Goal: Information Seeking & Learning: Learn about a topic

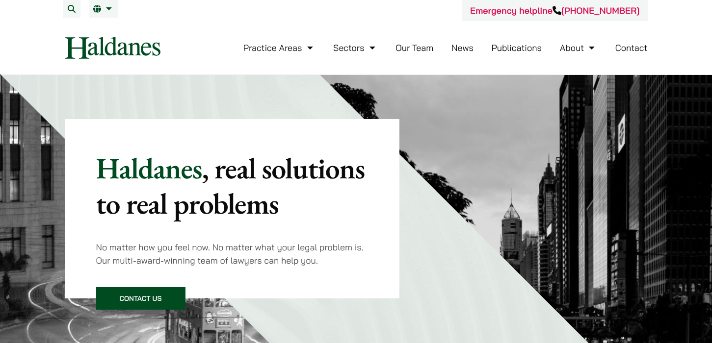
click at [430, 45] on link "Our Team" at bounding box center [414, 47] width 38 height 11
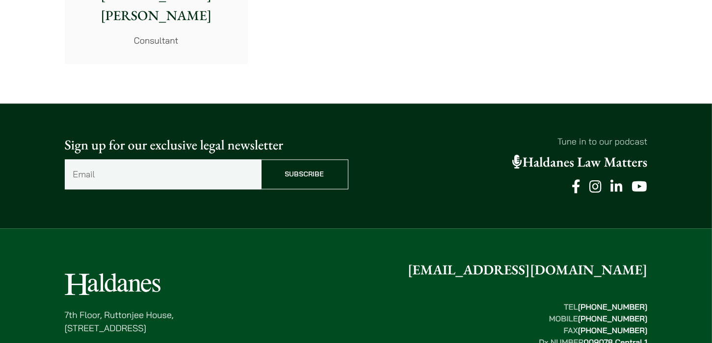
scroll to position [5543, 0]
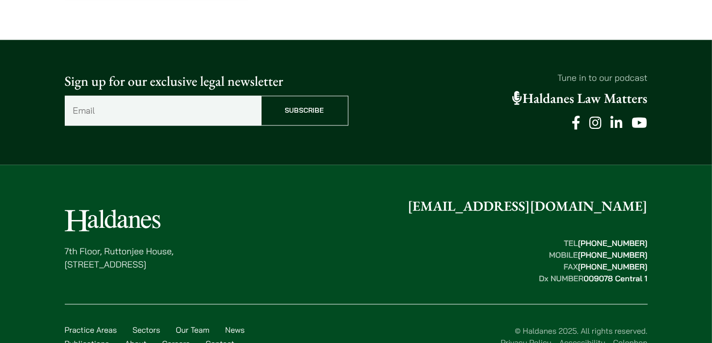
click at [170, 339] on link "Careers" at bounding box center [176, 344] width 28 height 10
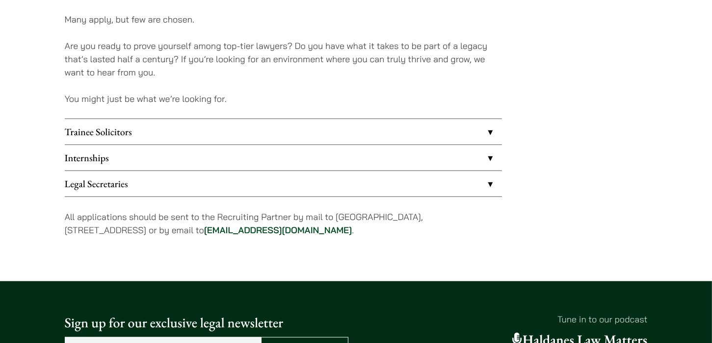
scroll to position [834, 0]
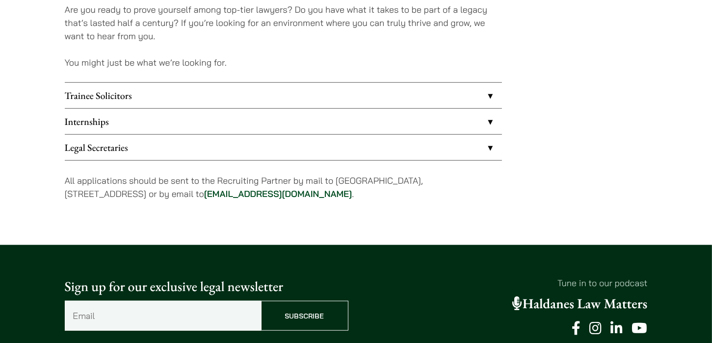
click at [284, 145] on link "Legal Secretaries" at bounding box center [283, 148] width 437 height 26
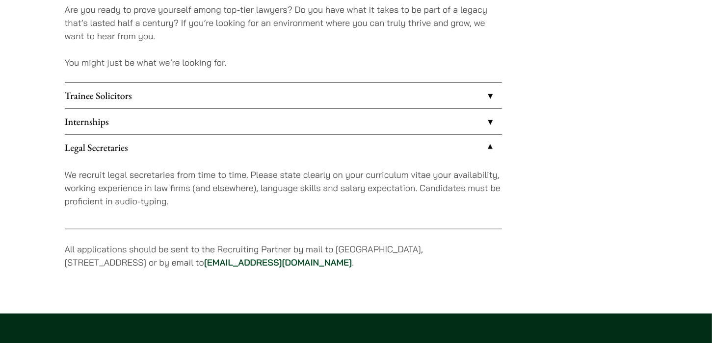
click at [458, 125] on link "Internships" at bounding box center [283, 122] width 437 height 26
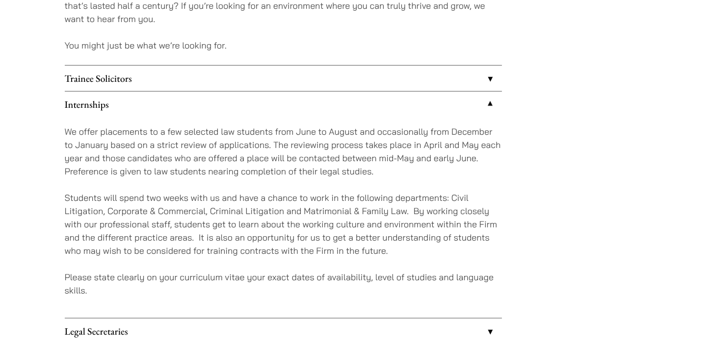
scroll to position [834, 0]
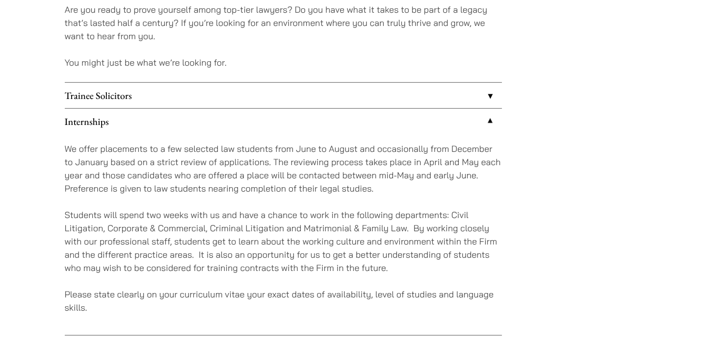
click at [469, 98] on link "Trainee Solicitors" at bounding box center [283, 96] width 437 height 26
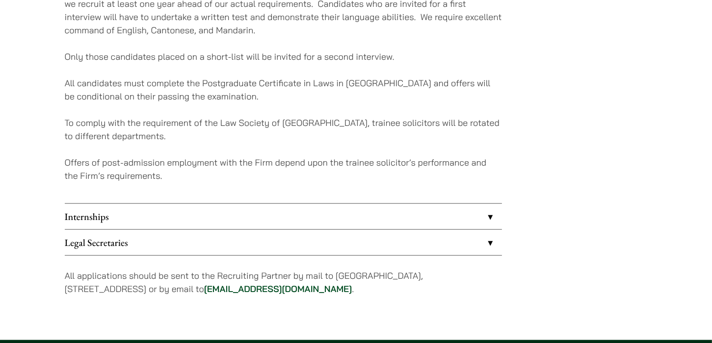
scroll to position [1030, 0]
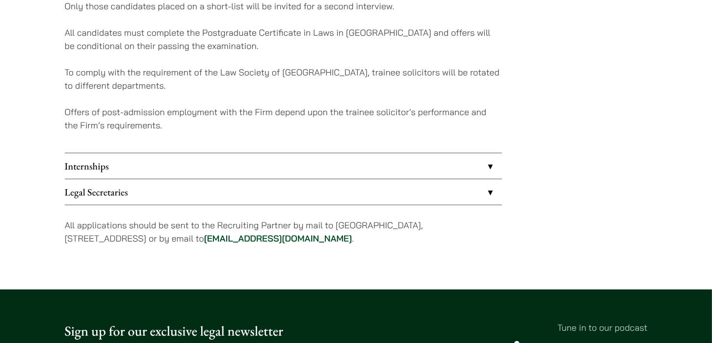
drag, startPoint x: 336, startPoint y: 241, endPoint x: 230, endPoint y: 245, distance: 106.0
copy p "career@haldanes.com ."
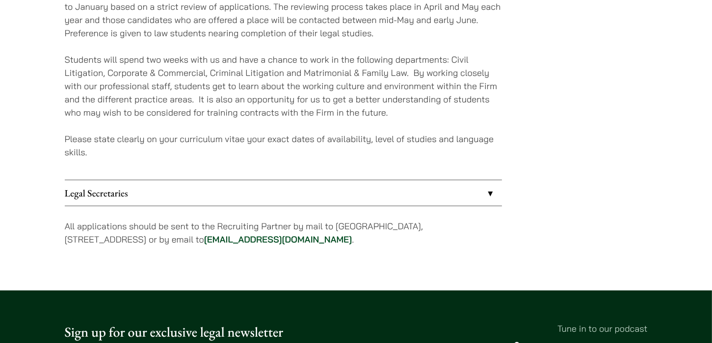
scroll to position [916, 0]
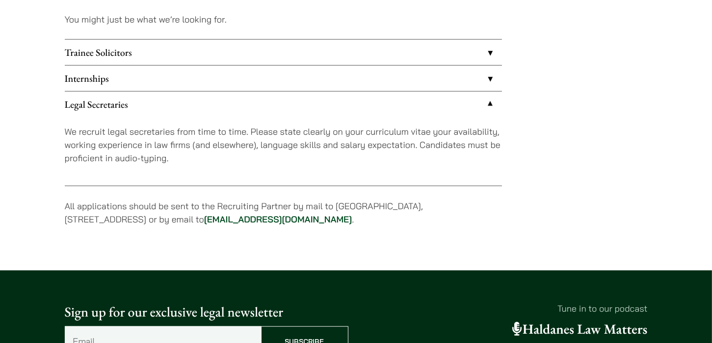
scroll to position [834, 0]
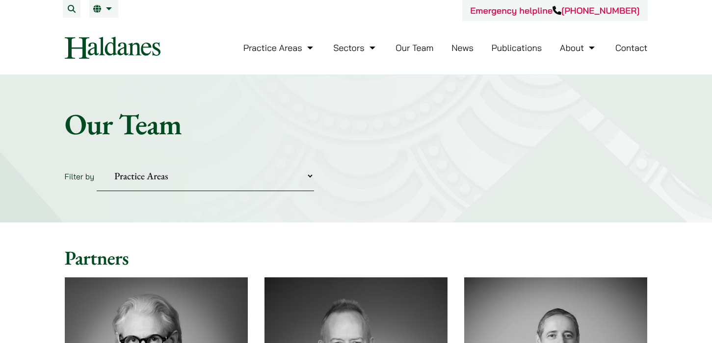
scroll to position [5543, 0]
